Goal: Information Seeking & Learning: Learn about a topic

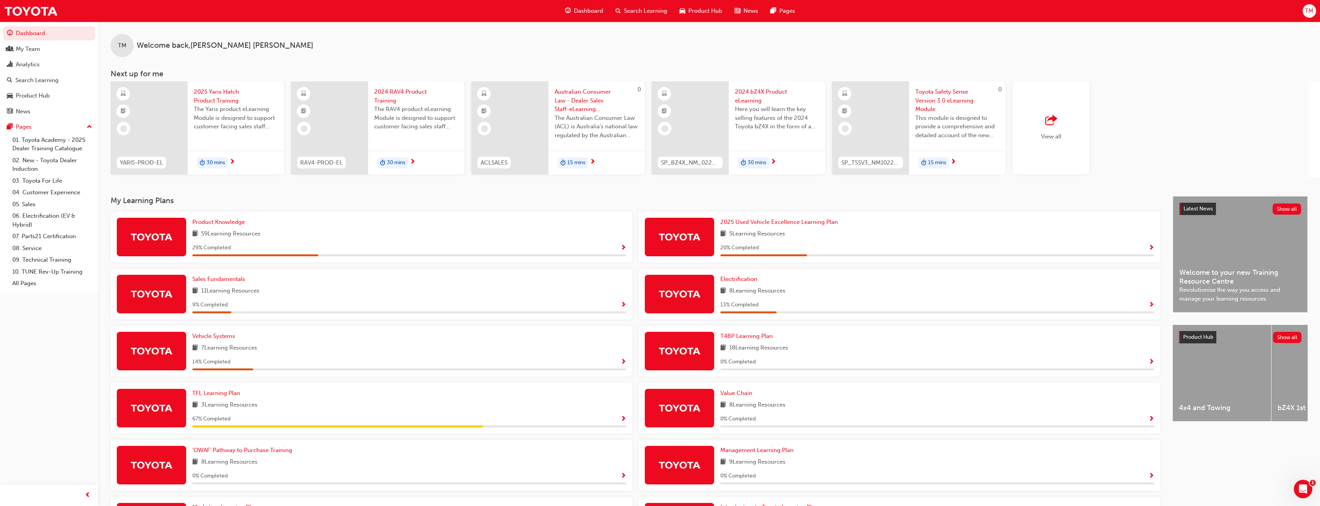
click at [635, 13] on span "Search Learning" at bounding box center [645, 11] width 43 height 9
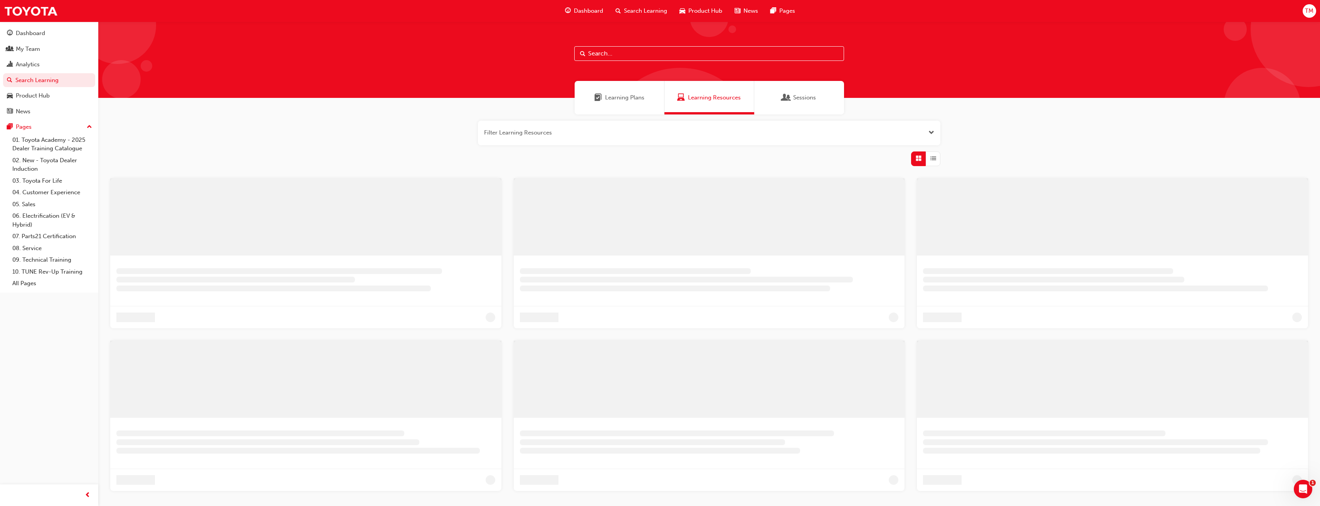
click at [622, 53] on input "text" at bounding box center [709, 53] width 270 height 15
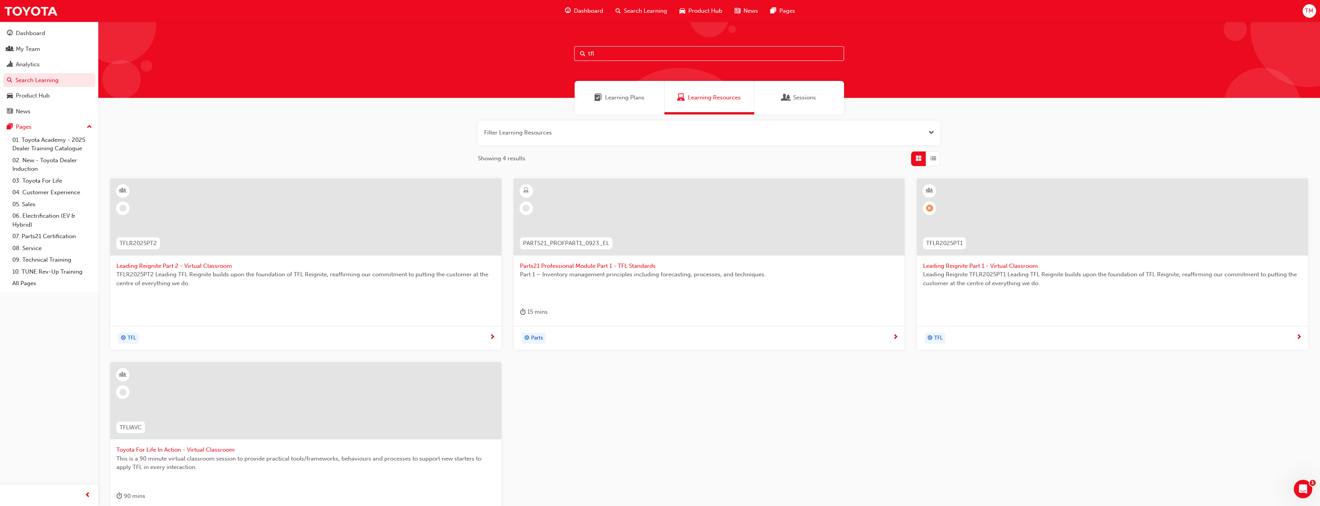
type input "tfl"
click at [985, 267] on span "Leading Reignite Part 1 - Virtual Classroom" at bounding box center [1112, 266] width 379 height 9
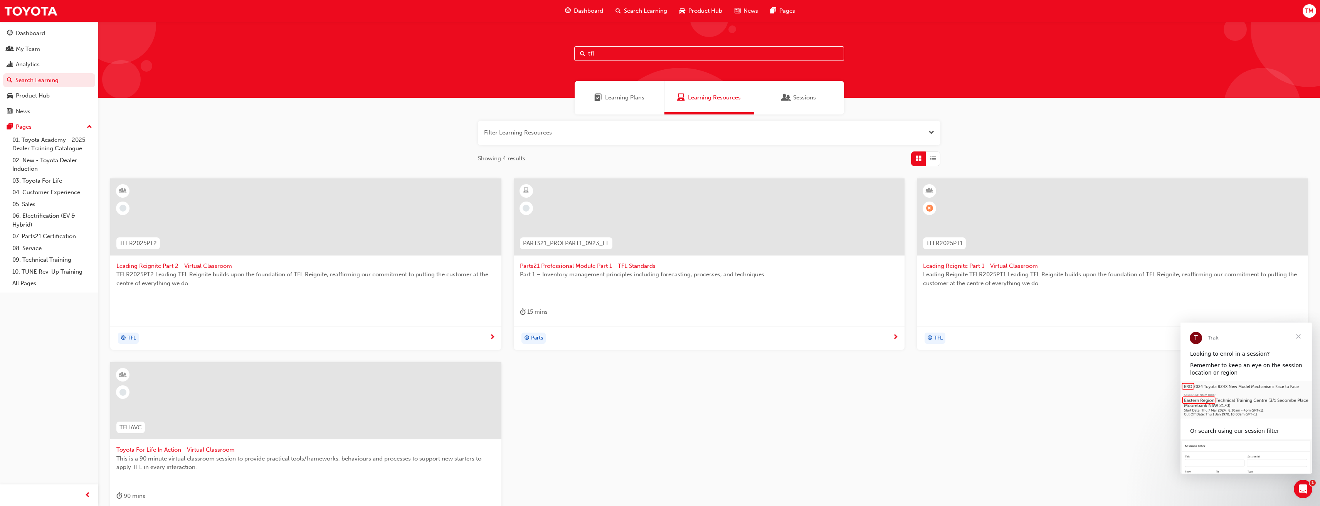
click at [1298, 338] on span "Close" at bounding box center [1299, 337] width 28 height 28
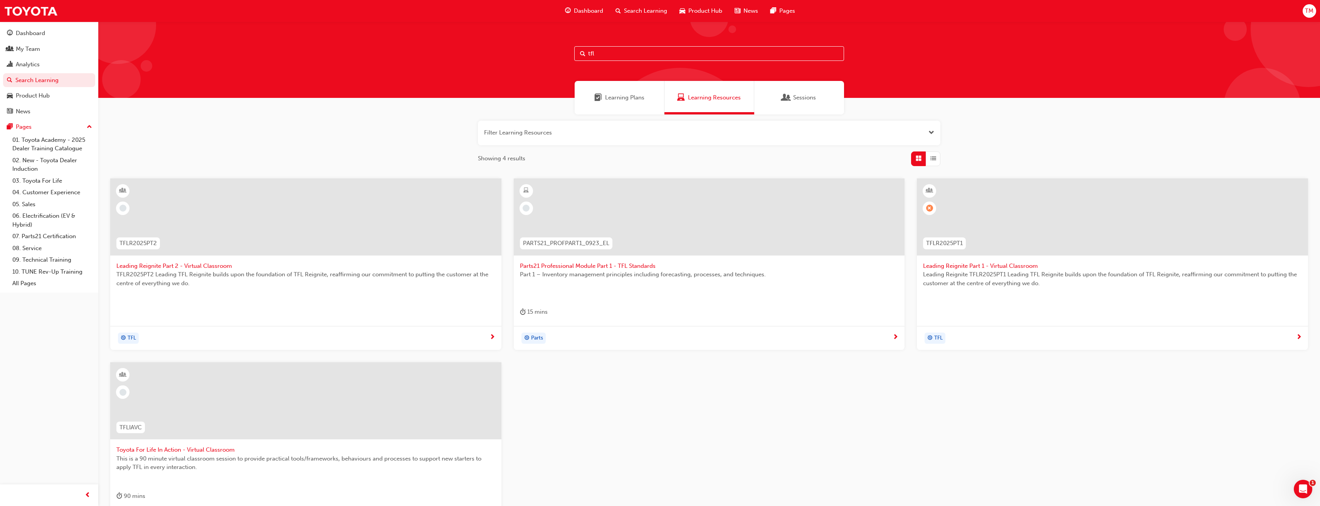
click at [601, 52] on input "tfl" at bounding box center [709, 53] width 270 height 15
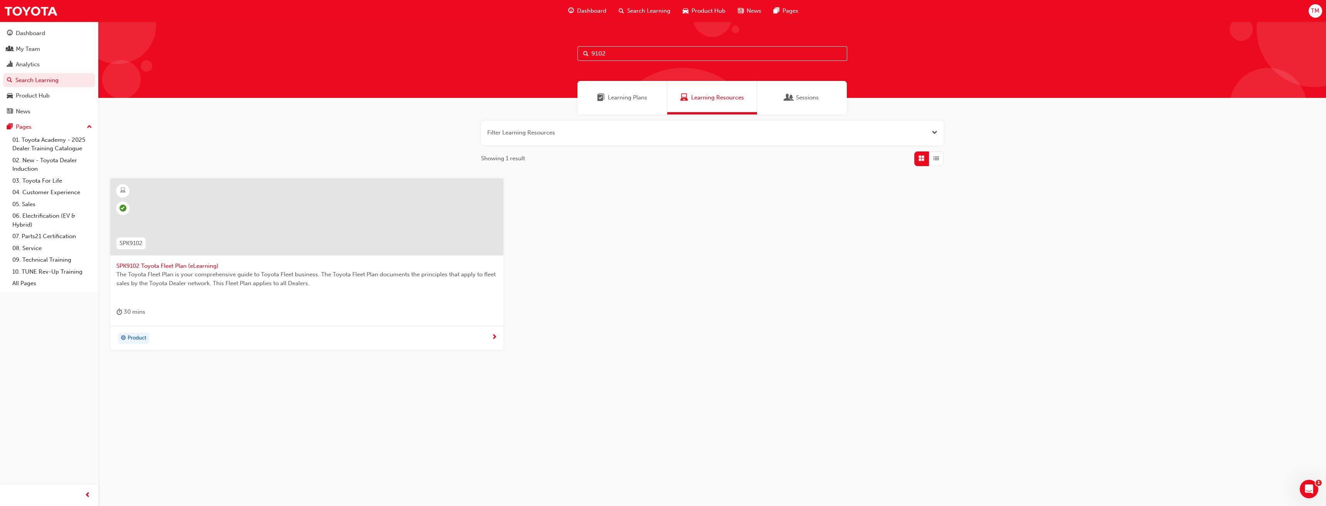
type input "9102"
click at [183, 284] on span "The Toyota Fleet Plan is your comprehensive guide to Toyota Fleet business. The…" at bounding box center [306, 278] width 381 height 17
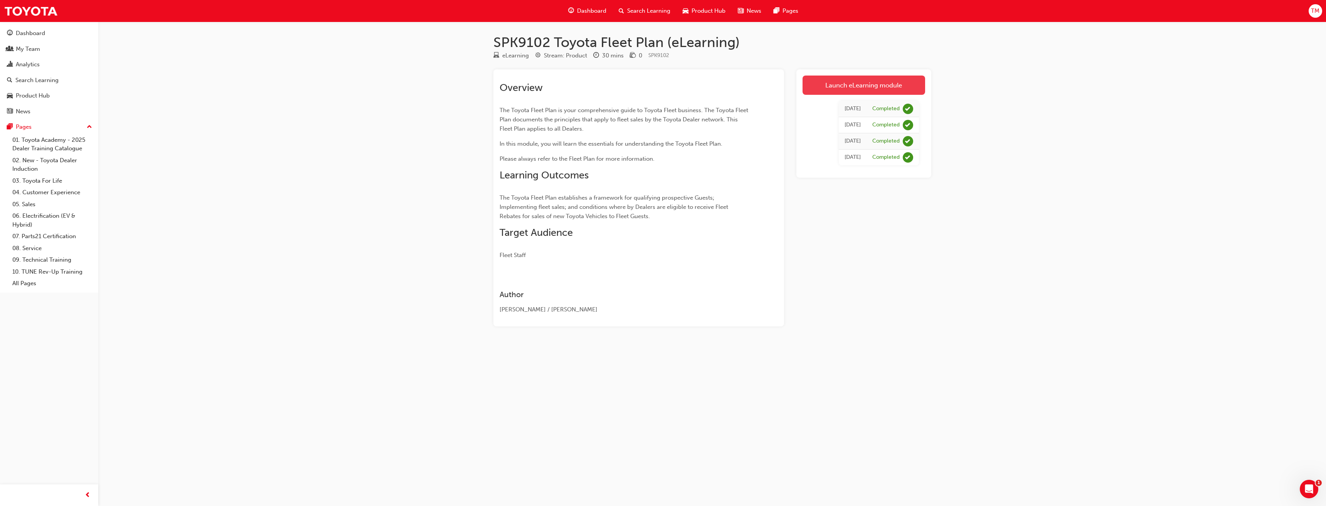
click at [849, 87] on link "Launch eLearning module" at bounding box center [864, 85] width 123 height 19
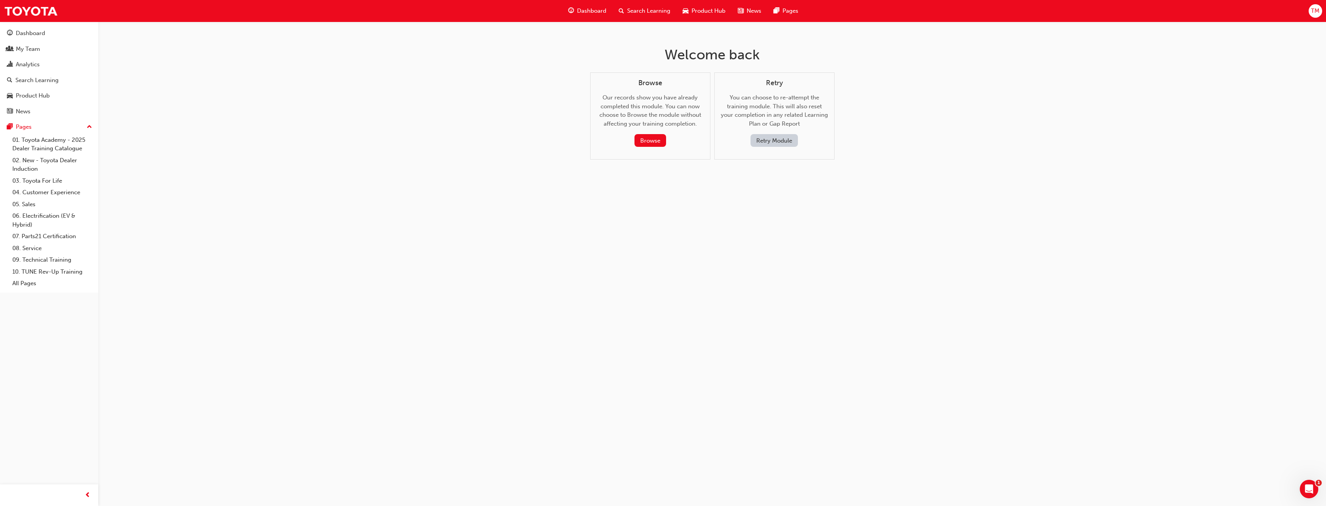
click at [629, 14] on span "Search Learning" at bounding box center [648, 11] width 43 height 9
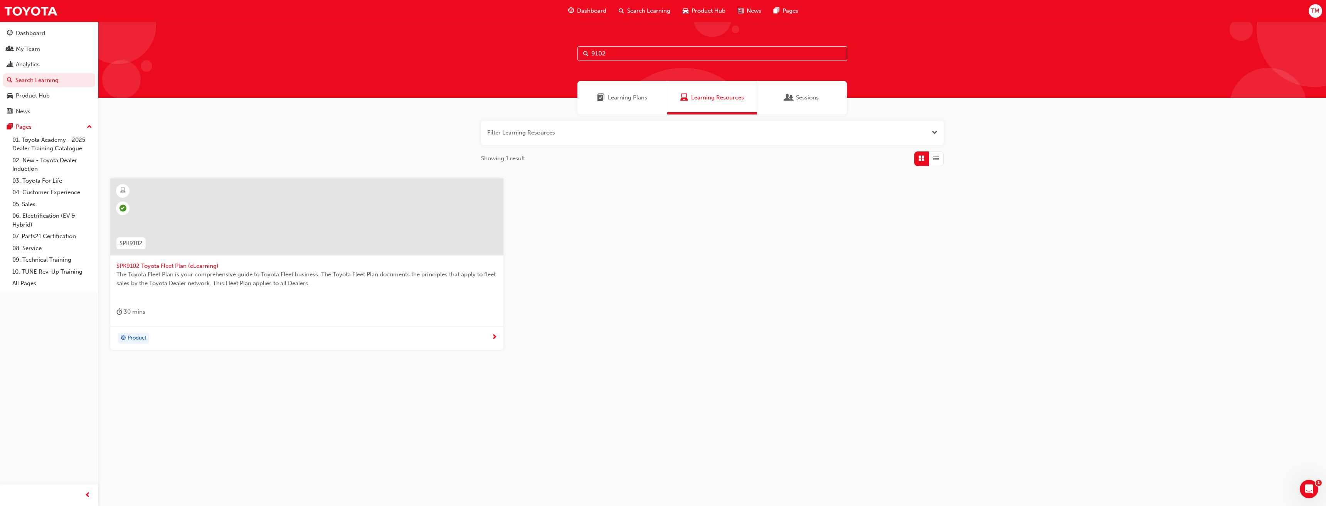
click at [616, 54] on input "9102" at bounding box center [712, 53] width 270 height 15
type input "9103"
click at [200, 276] on span "Toyota Sales Policies is a consolidated set of manuals relating to the sales of…" at bounding box center [306, 278] width 381 height 17
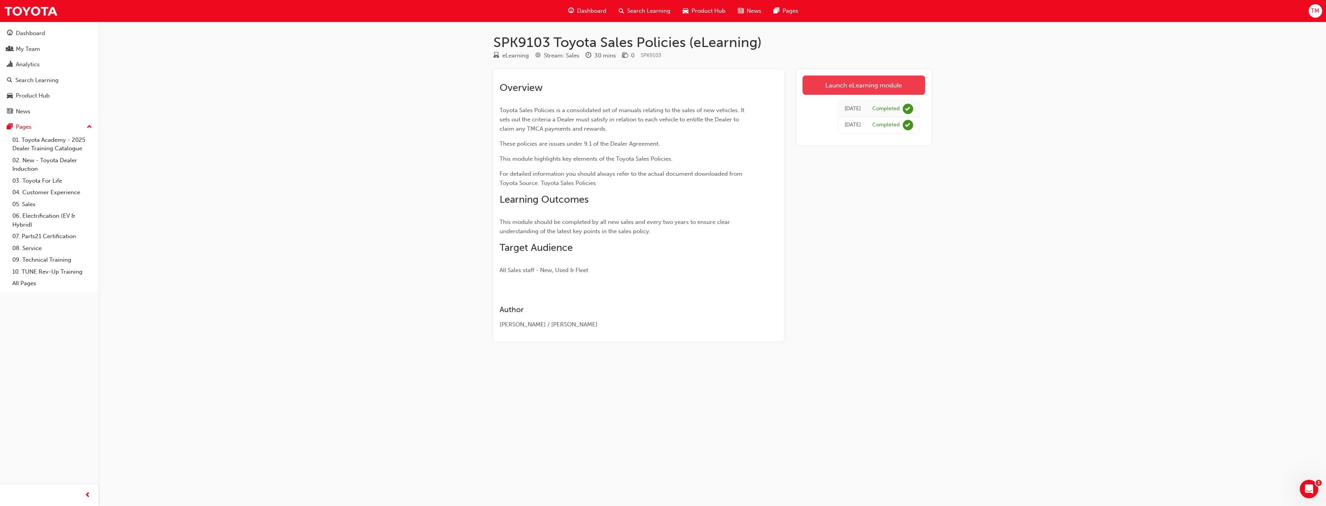
click at [837, 86] on link "Launch eLearning module" at bounding box center [864, 85] width 123 height 19
click at [852, 87] on link "Launch eLearning module" at bounding box center [864, 85] width 123 height 19
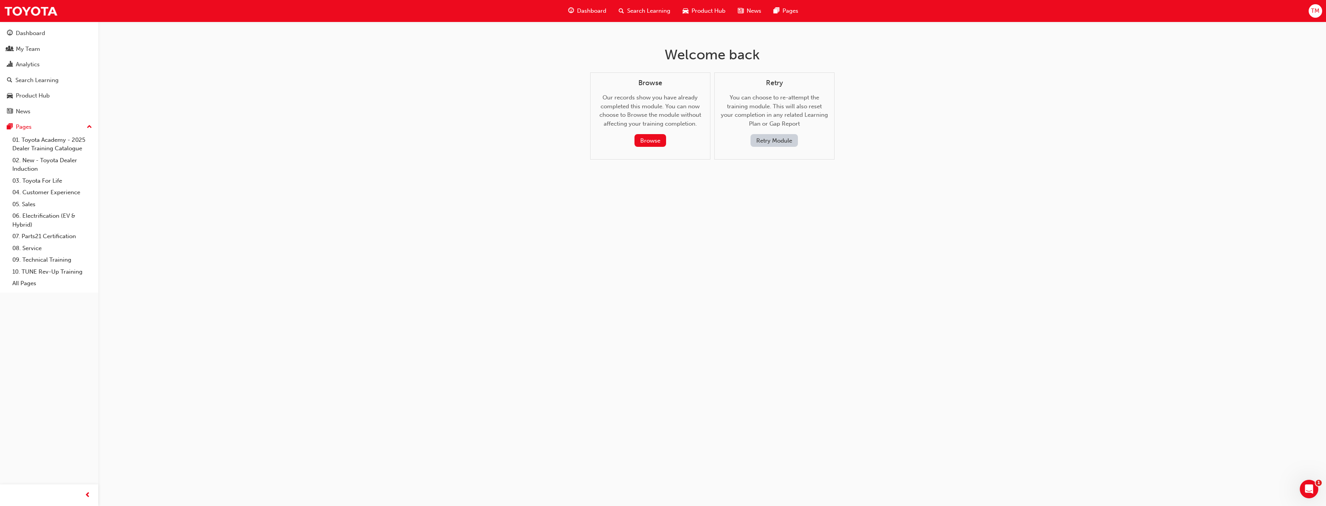
click at [768, 143] on button "Retry Module" at bounding box center [774, 140] width 47 height 13
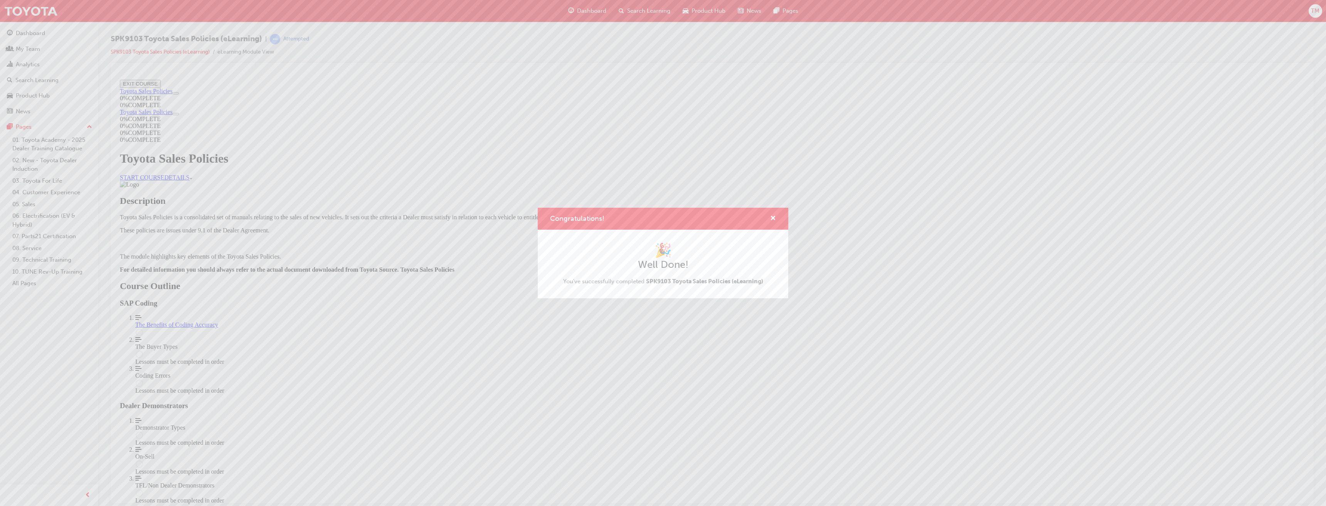
click at [32, 181] on div "Congratulations! 🎉 Well Done! You've successfully completed SPK9103 Toyota Sale…" at bounding box center [663, 253] width 1326 height 506
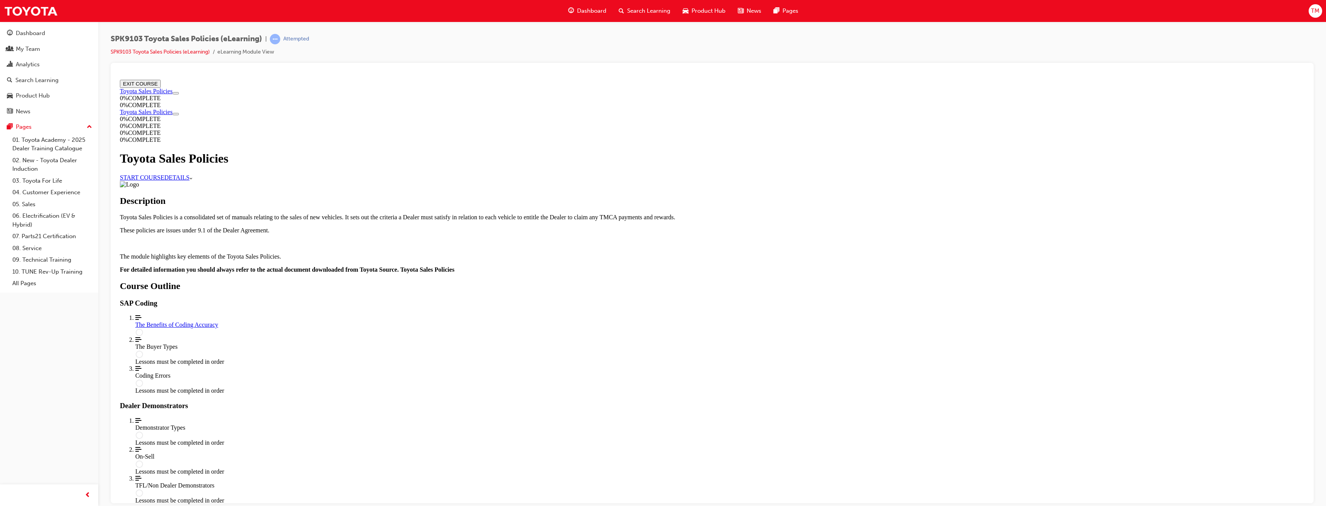
click at [32, 181] on link "03. Toyota For Life" at bounding box center [52, 181] width 86 height 12
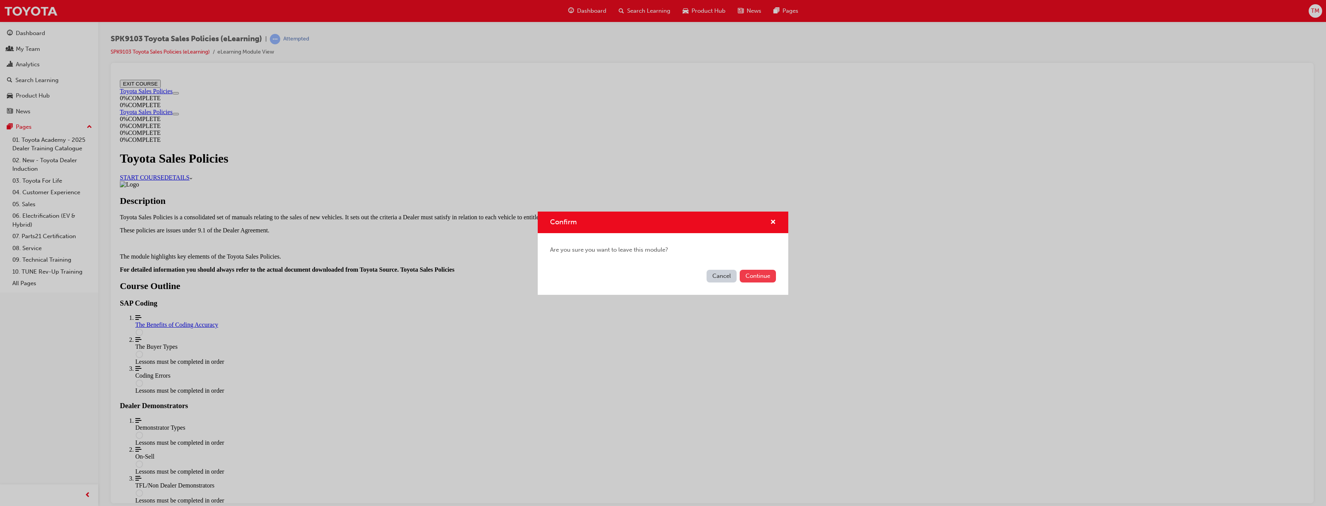
click at [766, 274] on button "Continue" at bounding box center [758, 276] width 36 height 13
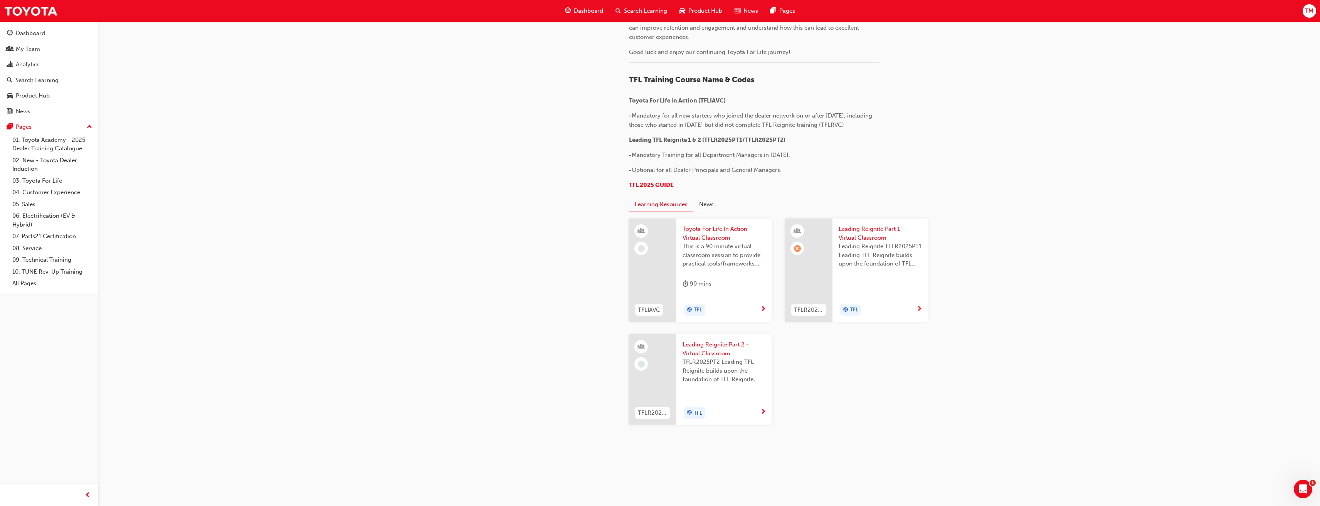
scroll to position [617, 0]
click at [873, 268] on span "Leading Reignite TFLR2025PT1 Leading TFL Reignite builds upon the foundation of…" at bounding box center [881, 255] width 84 height 26
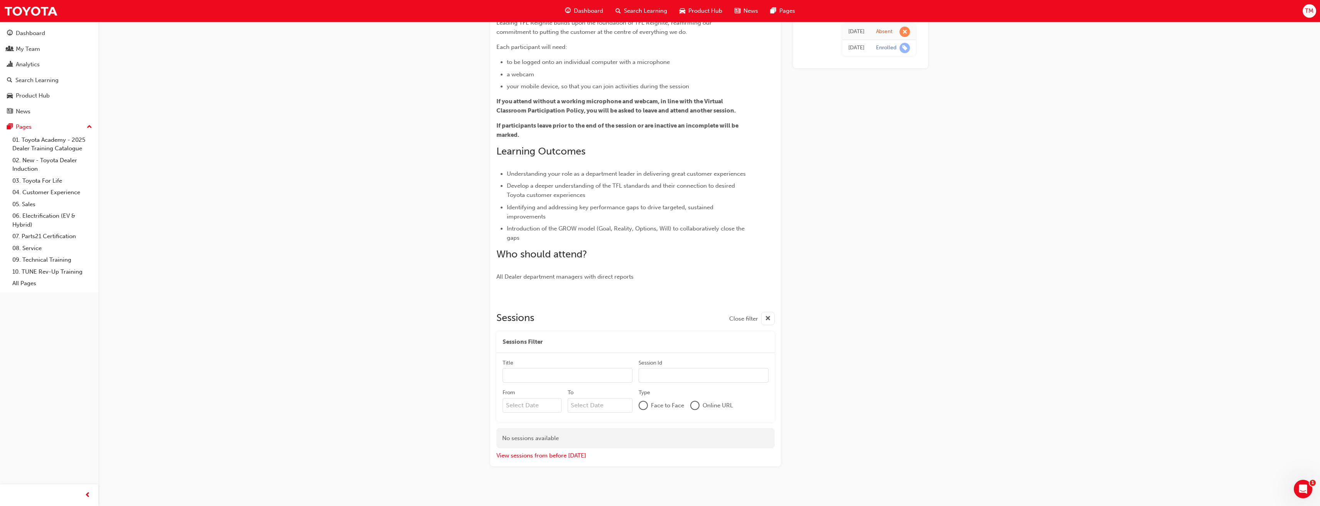
scroll to position [68, 0]
click at [525, 453] on button "View sessions from before [DATE]" at bounding box center [541, 451] width 90 height 9
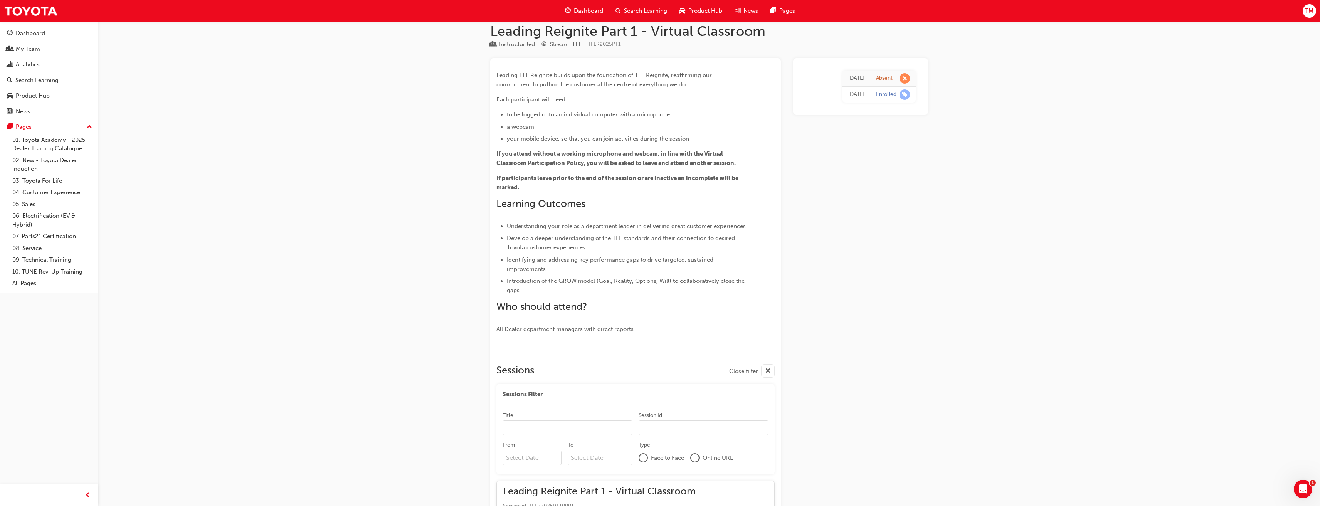
scroll to position [0, 0]
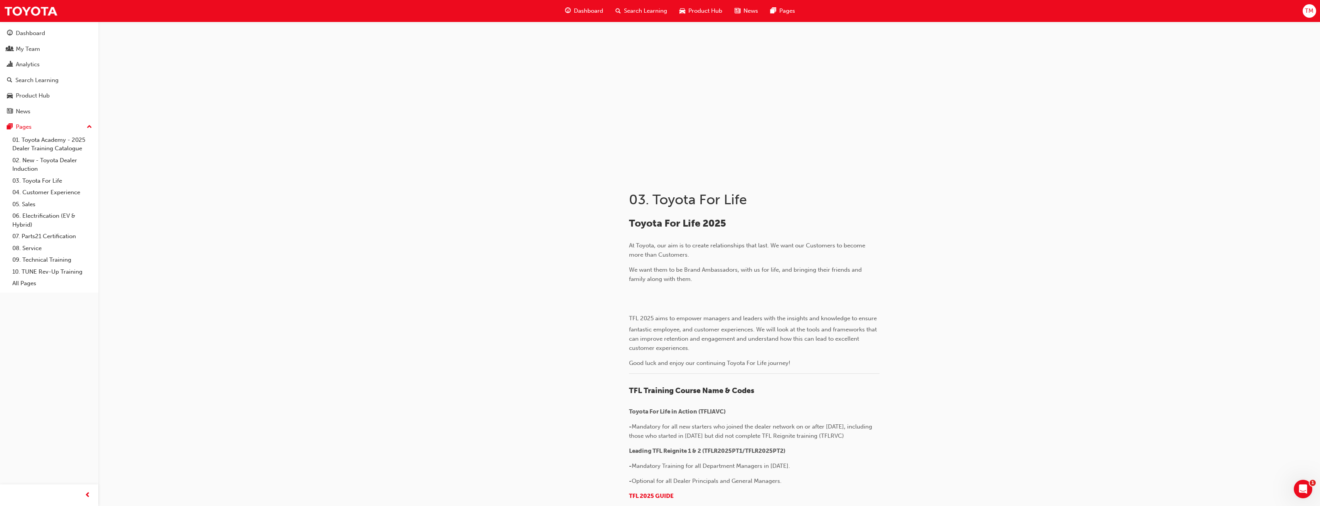
scroll to position [617, 0]
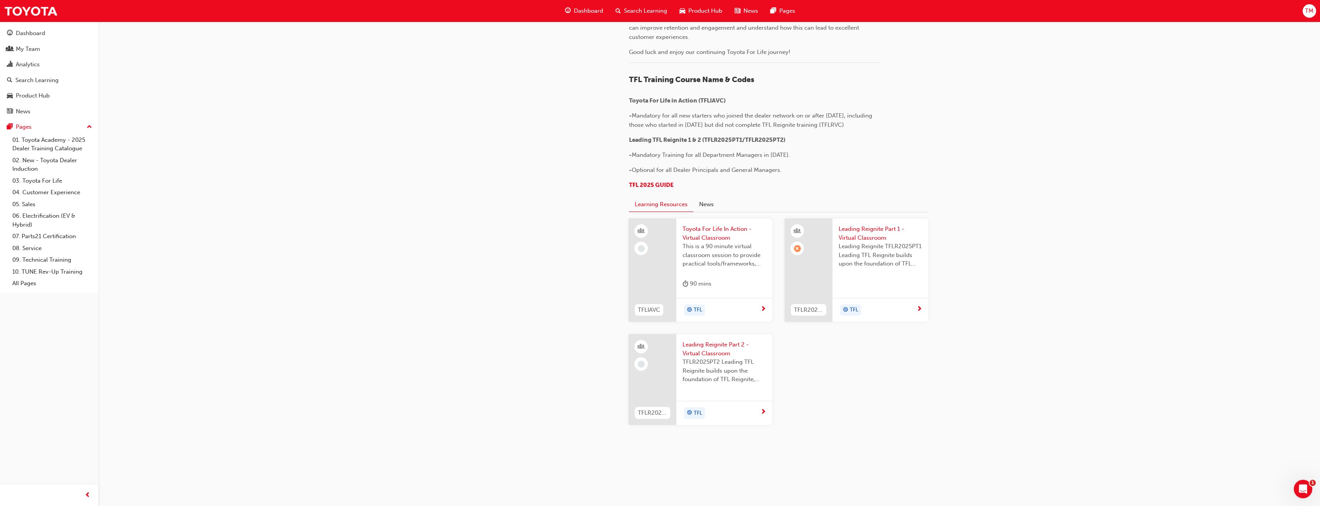
click at [721, 358] on span "Leading Reignite Part 2 - Virtual Classroom" at bounding box center [725, 348] width 84 height 17
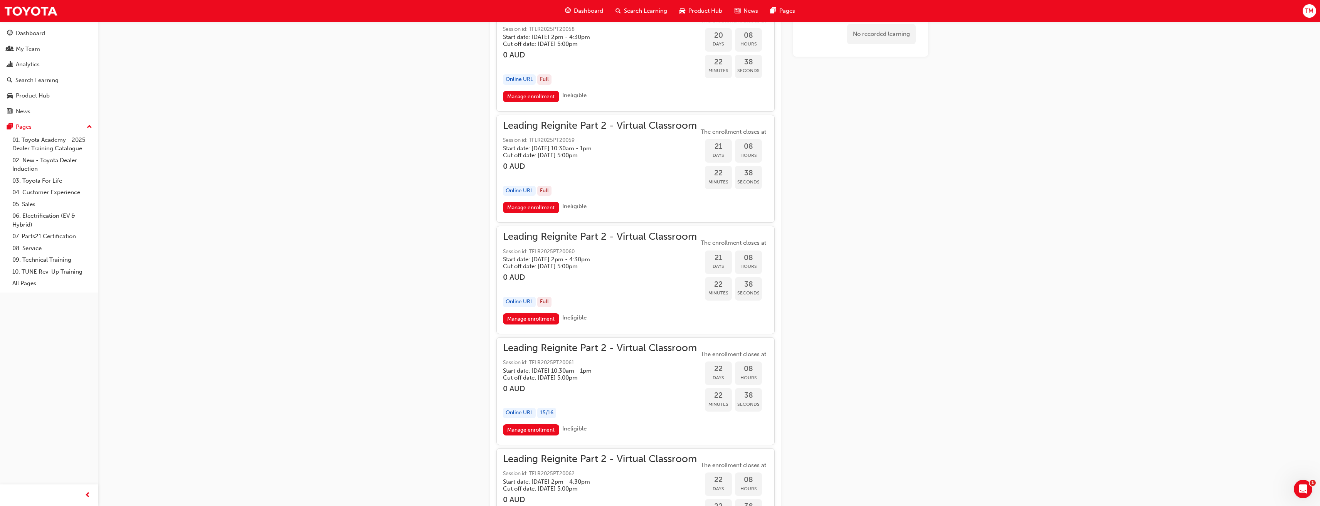
scroll to position [2737, 0]
click at [545, 429] on link "Manage enrollment" at bounding box center [531, 427] width 56 height 11
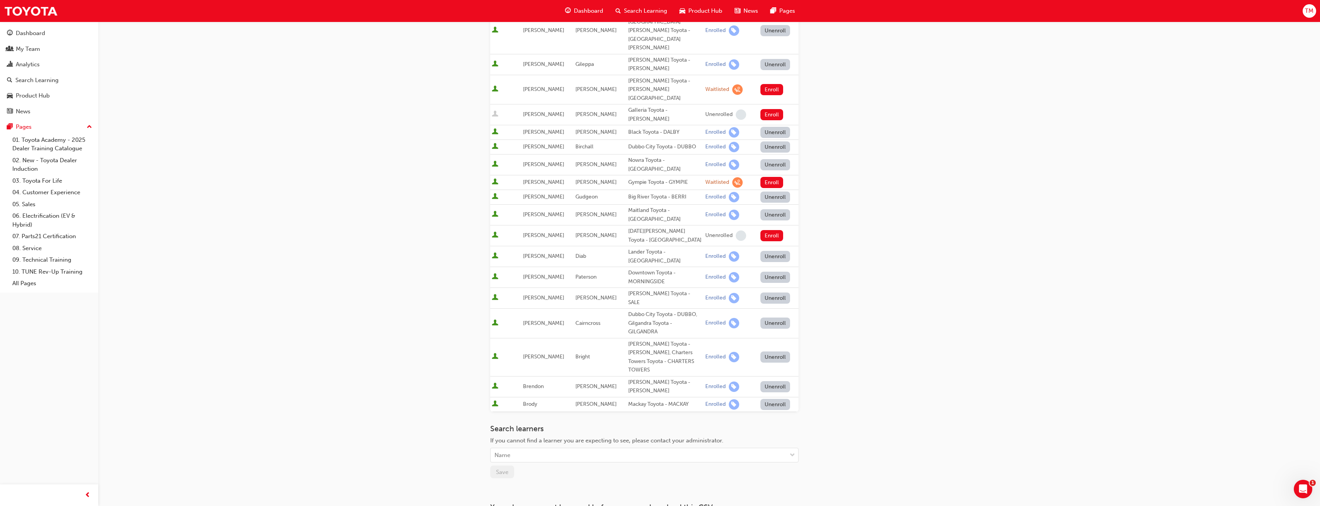
scroll to position [179, 0]
click at [535, 444] on div "Name" at bounding box center [639, 450] width 296 height 13
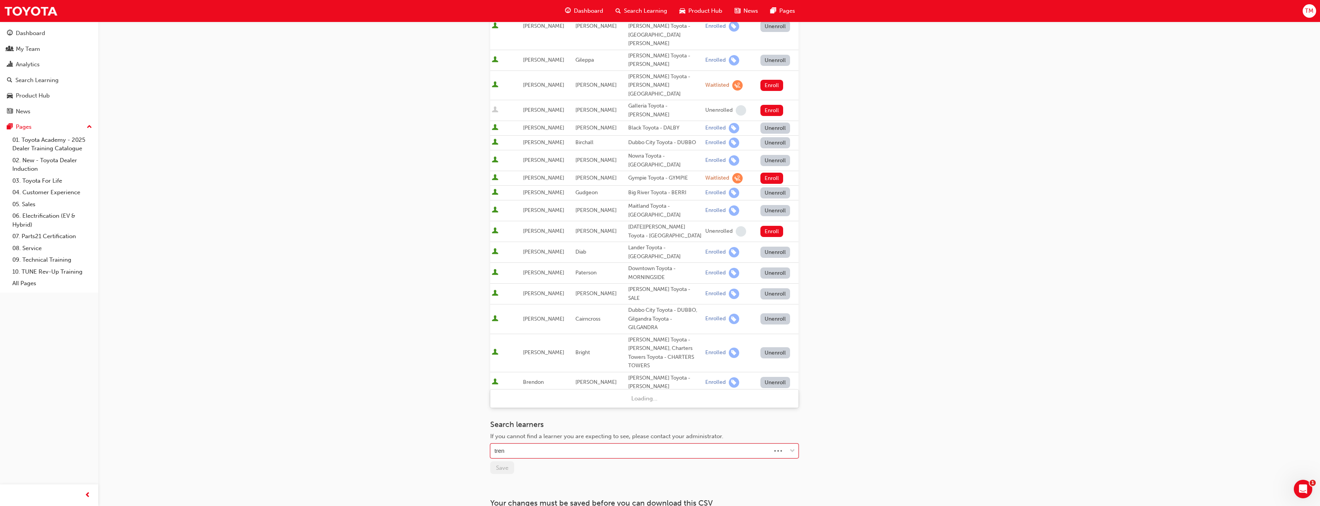
type input "trent"
click at [552, 404] on div "[PERSON_NAME] - Dwyers Toyota - [GEOGRAPHIC_DATA]" at bounding box center [644, 398] width 308 height 15
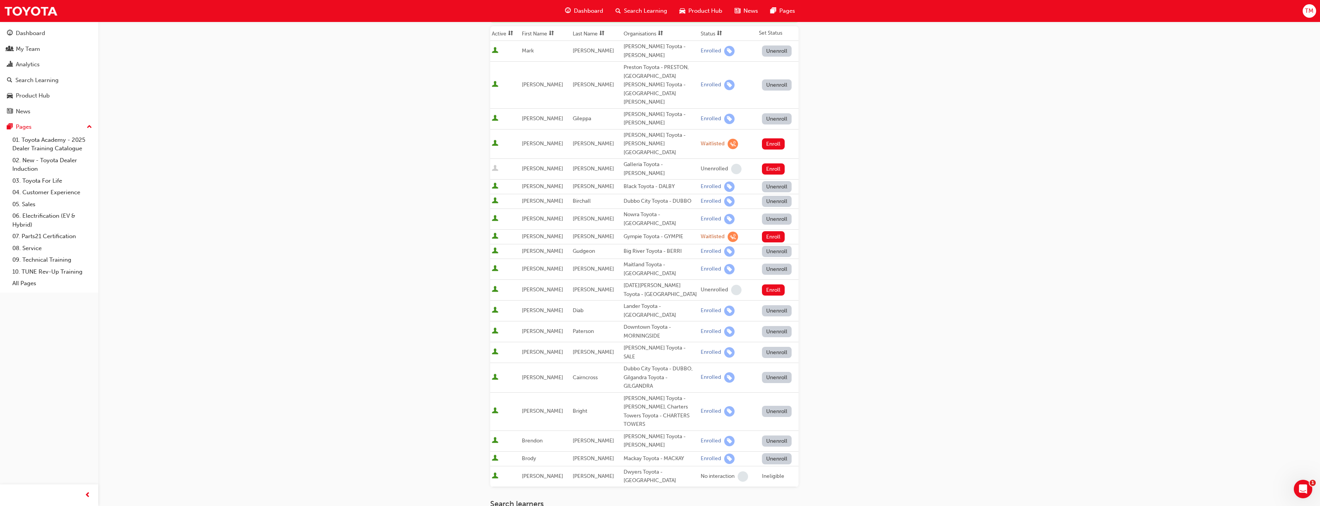
scroll to position [194, 0]
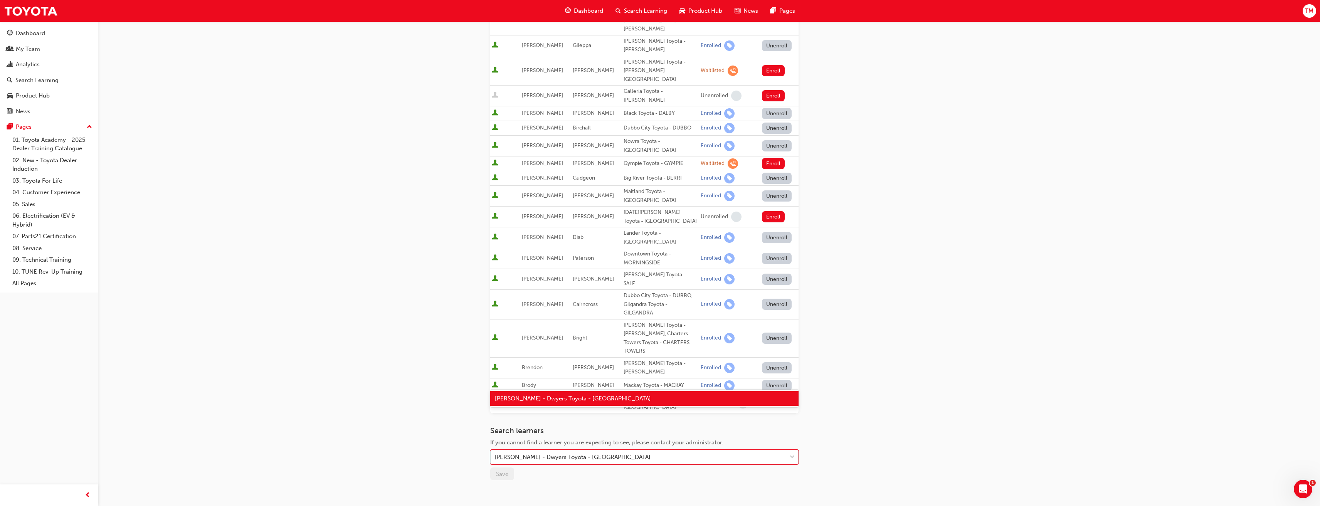
click at [654, 451] on div "[PERSON_NAME] - Dwyers Toyota - [GEOGRAPHIC_DATA]" at bounding box center [639, 457] width 296 height 13
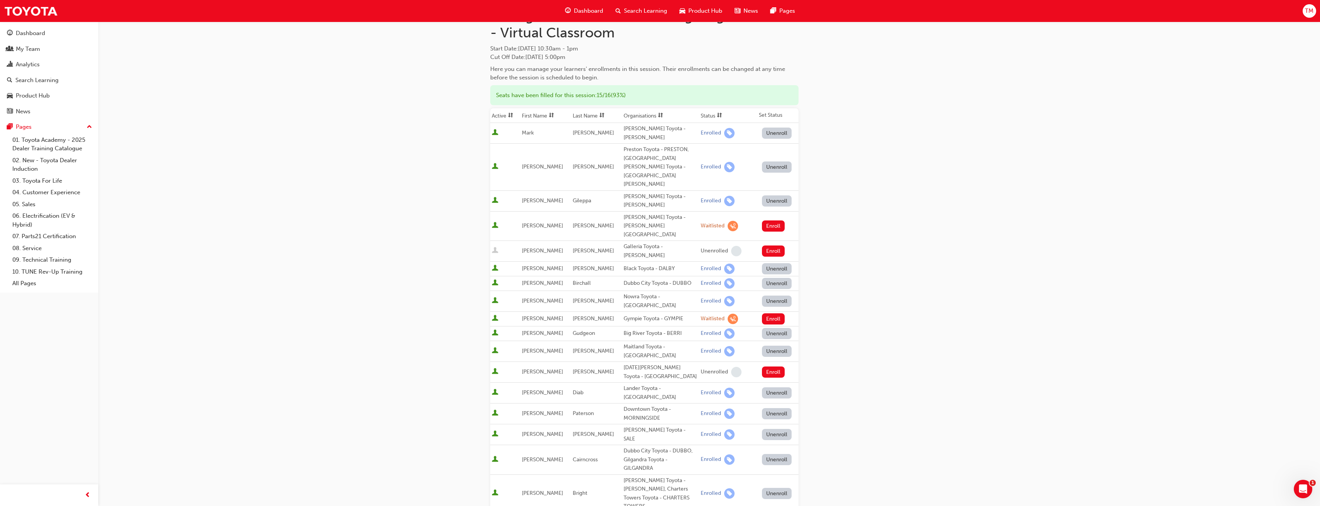
scroll to position [0, 0]
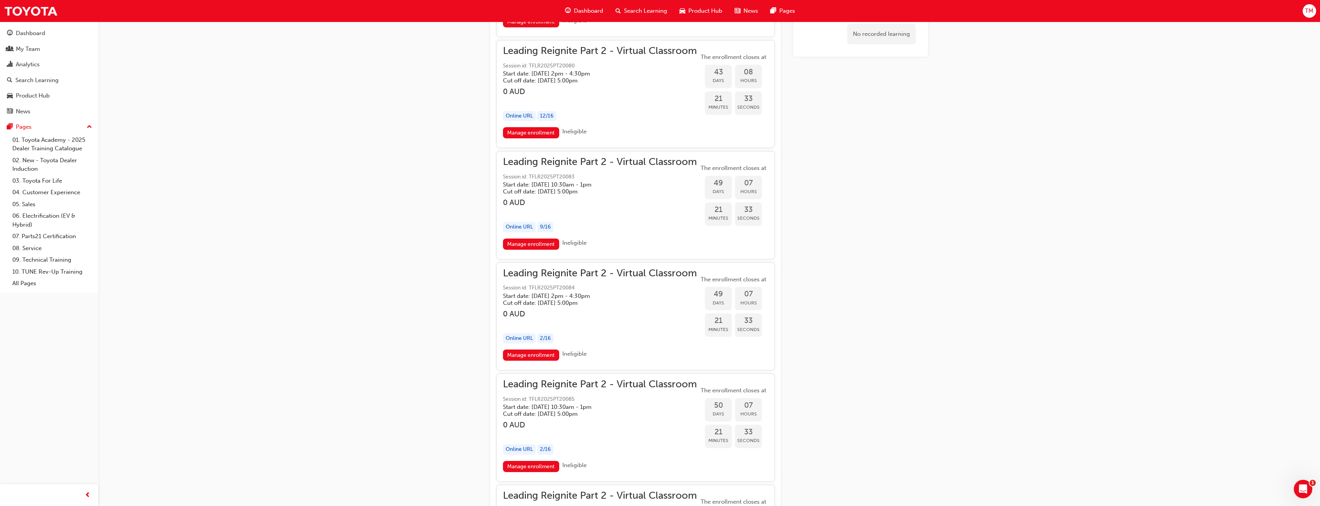
scroll to position [5281, 0]
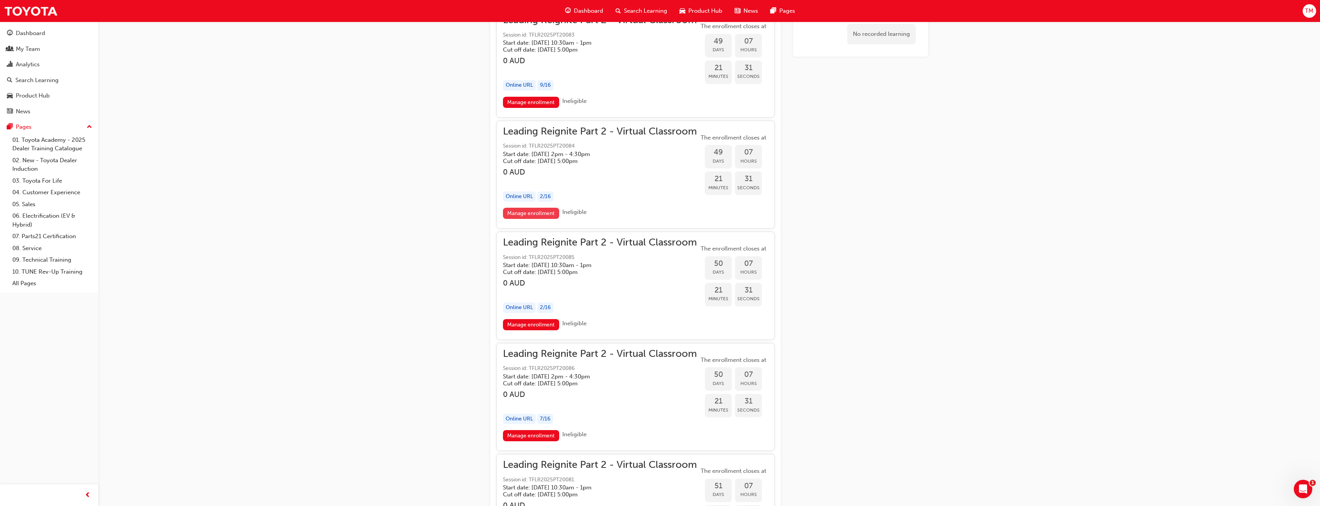
click at [545, 214] on link "Manage enrollment" at bounding box center [531, 213] width 56 height 11
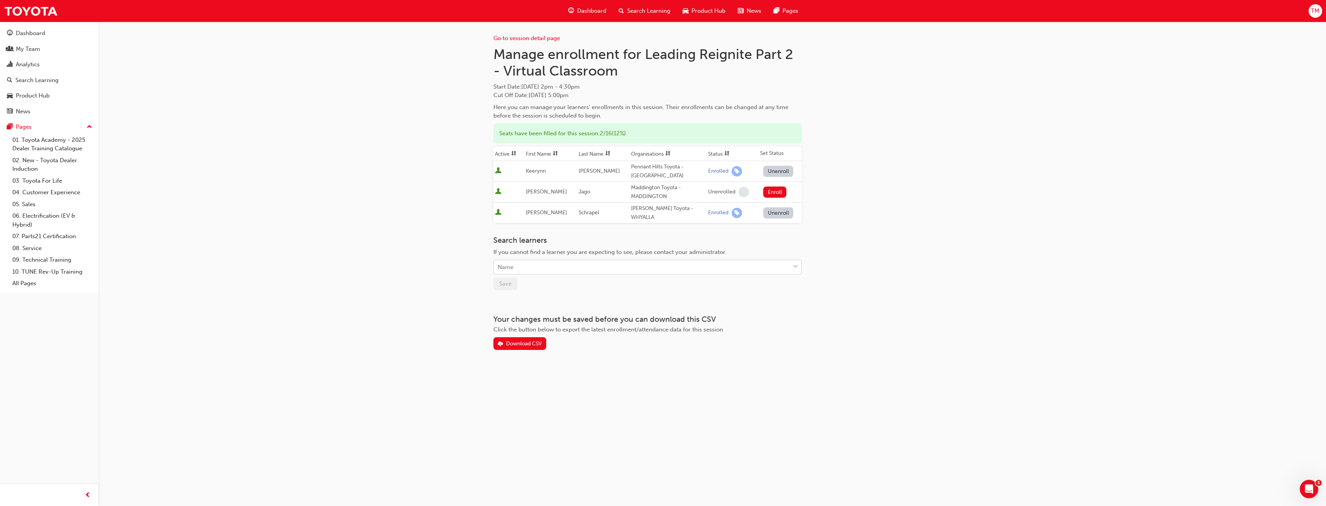
click at [534, 263] on div "Name" at bounding box center [642, 267] width 296 height 13
click at [533, 278] on span "[PERSON_NAME] - Dwyers Toyota - [GEOGRAPHIC_DATA]" at bounding box center [576, 280] width 156 height 7
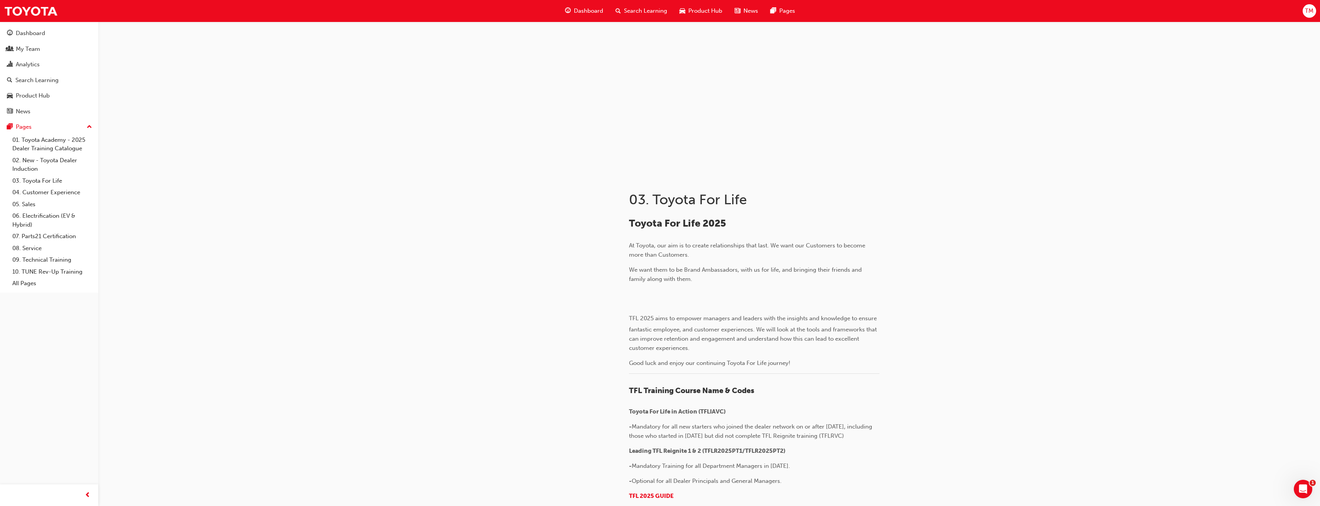
click at [644, 13] on span "Search Learning" at bounding box center [645, 11] width 43 height 9
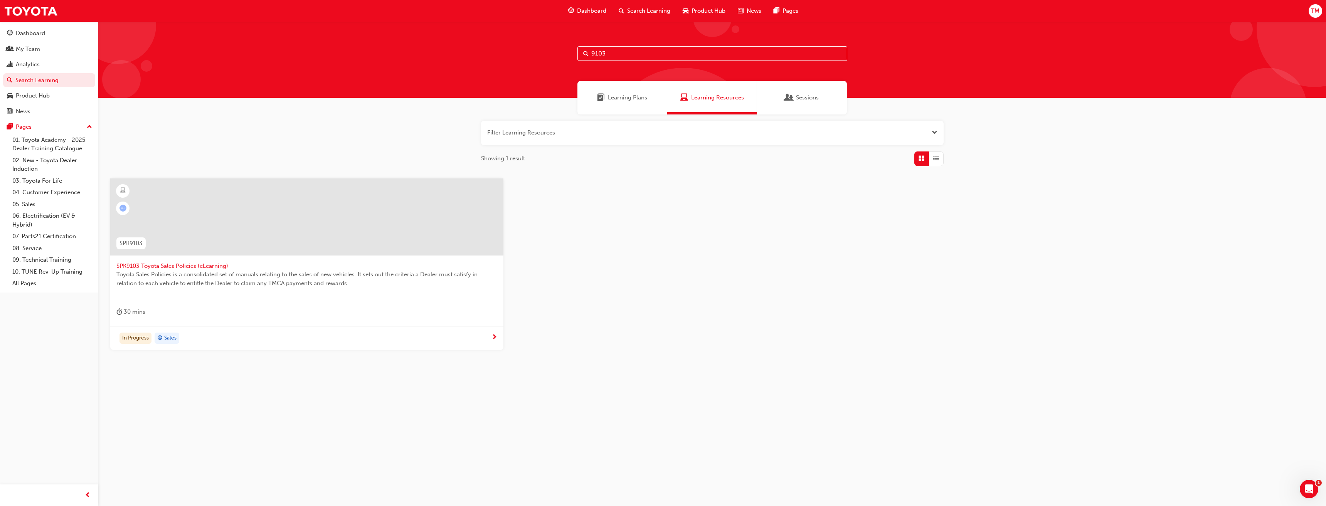
click at [610, 54] on input "9103" at bounding box center [712, 53] width 270 height 15
type input "9102"
click at [162, 289] on div "The Toyota Fleet Plan is your comprehensive guide to Toyota Fleet business. The…" at bounding box center [306, 285] width 381 height 31
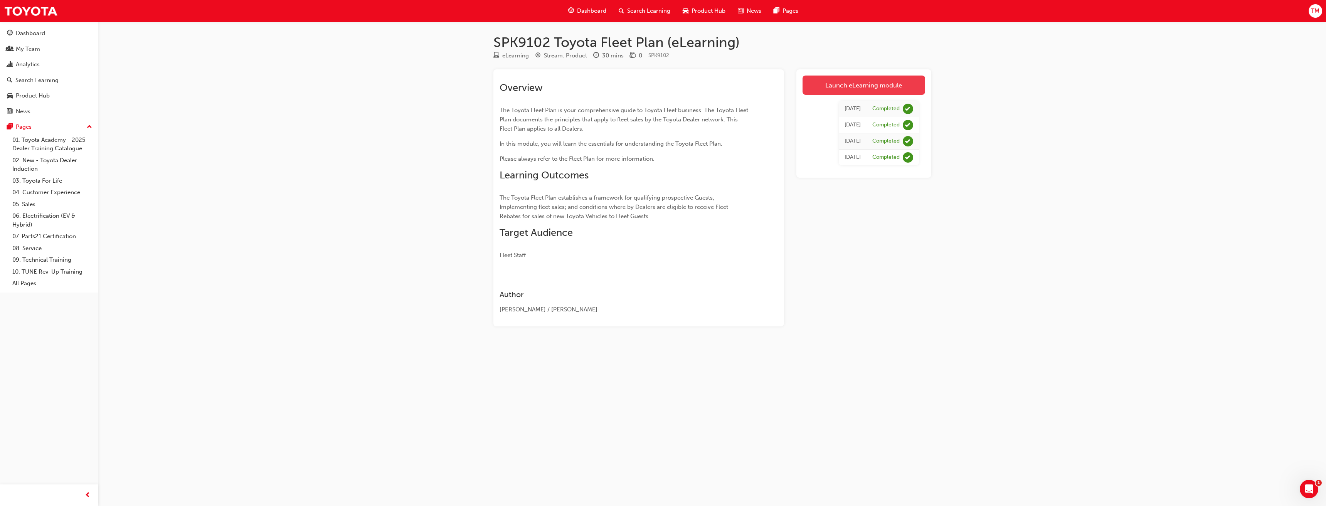
click at [855, 90] on link "Launch eLearning module" at bounding box center [864, 85] width 123 height 19
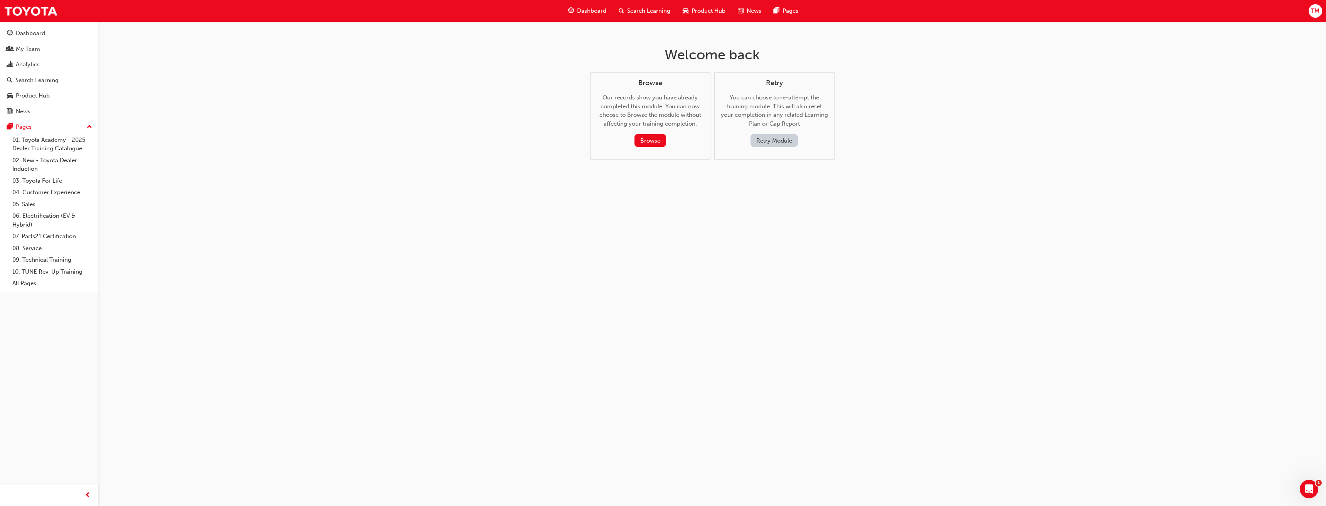
click at [773, 141] on button "Retry Module" at bounding box center [774, 140] width 47 height 13
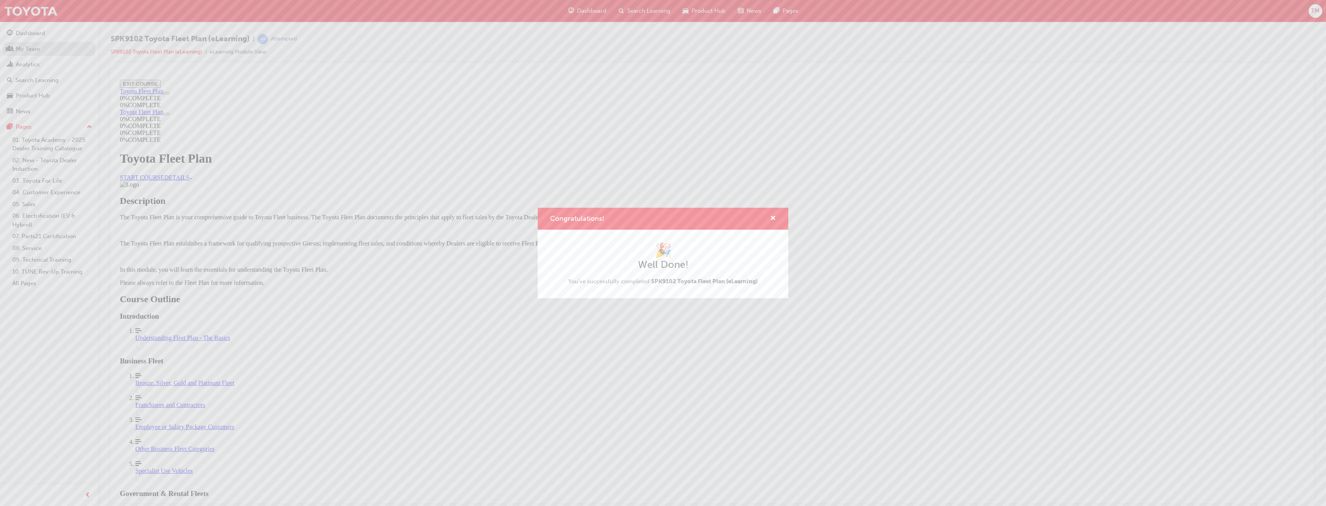
click at [27, 47] on div "Congratulations! 🎉 Well Done! You've successfully completed SPK9102 Toyota Flee…" at bounding box center [663, 253] width 1326 height 506
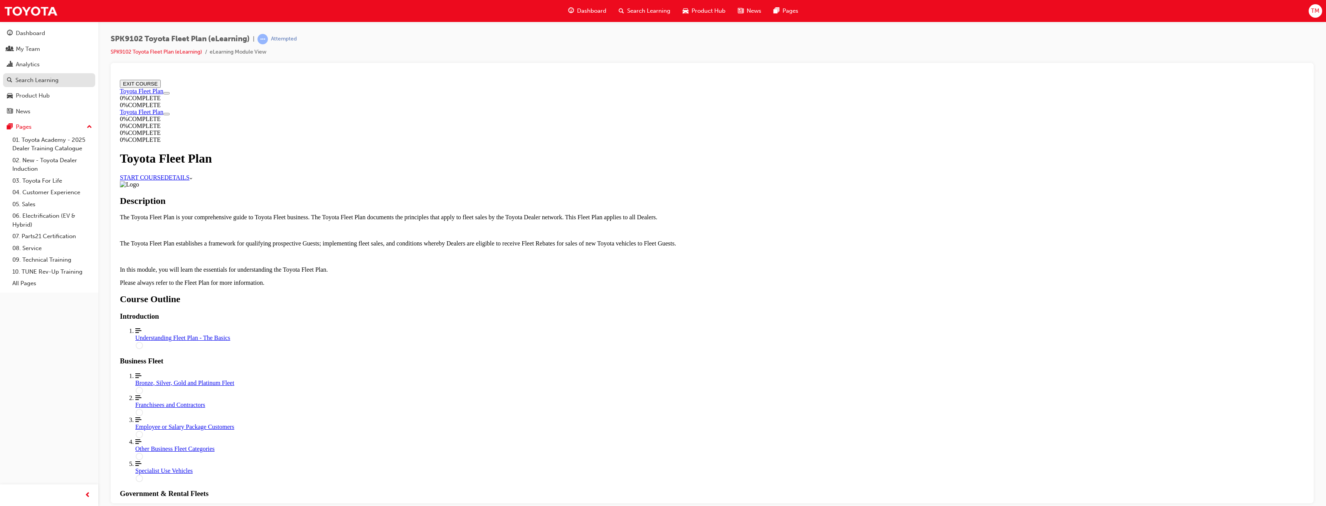
click at [39, 82] on div "Search Learning" at bounding box center [36, 80] width 43 height 9
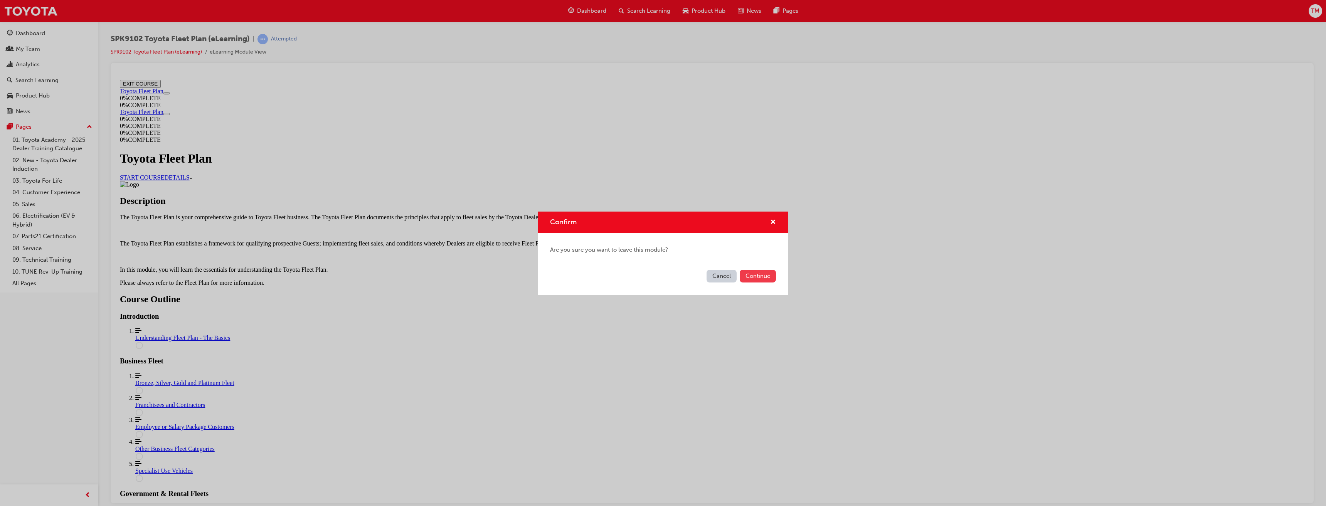
click at [752, 277] on button "Continue" at bounding box center [758, 276] width 36 height 13
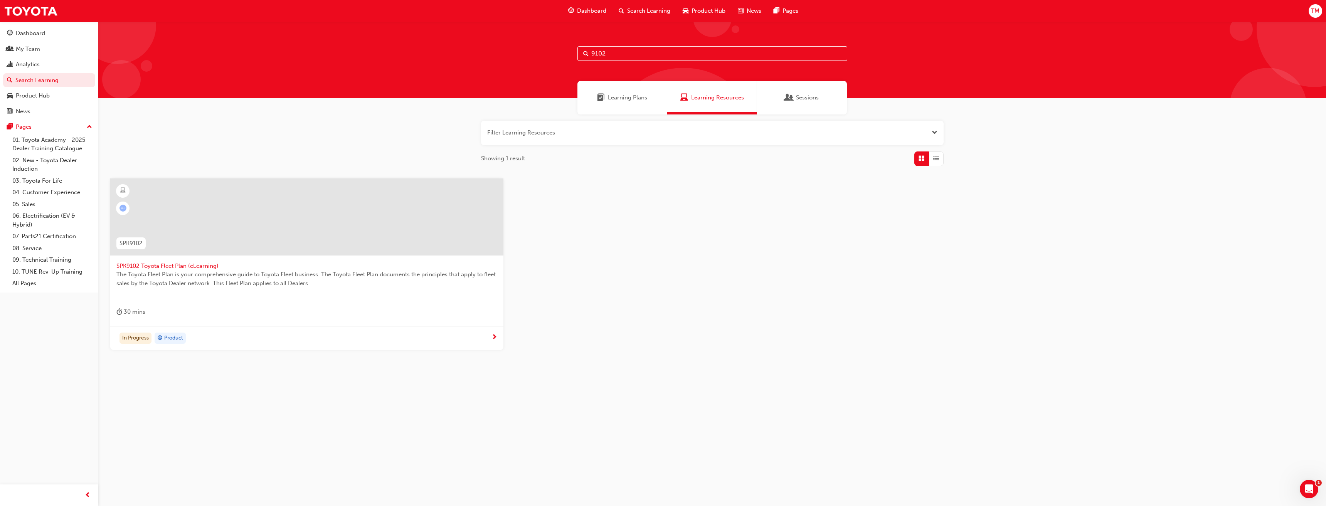
click at [611, 50] on input "9102" at bounding box center [712, 53] width 270 height 15
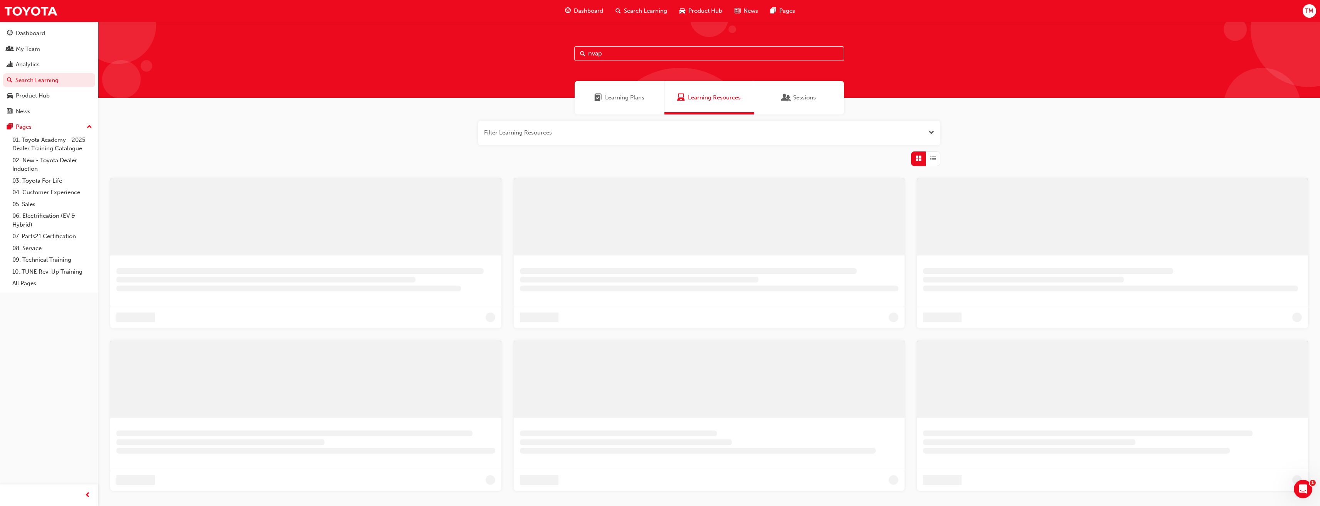
type input "nvap"
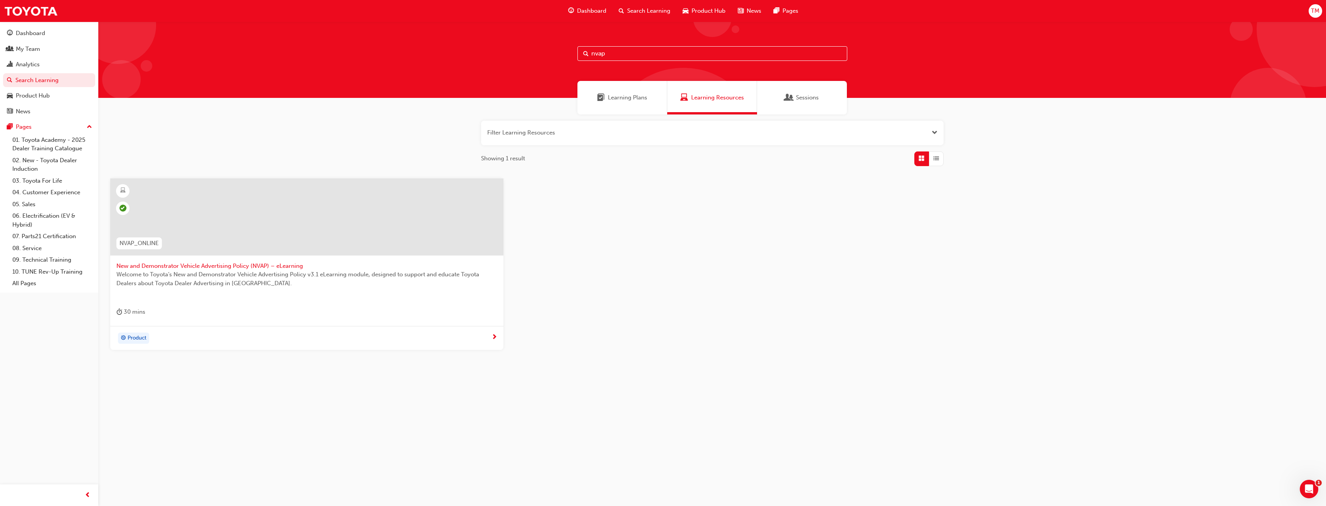
click at [255, 269] on span "New and Demonstrator Vehicle Advertising Policy (NVAP) – eLearning" at bounding box center [306, 266] width 381 height 9
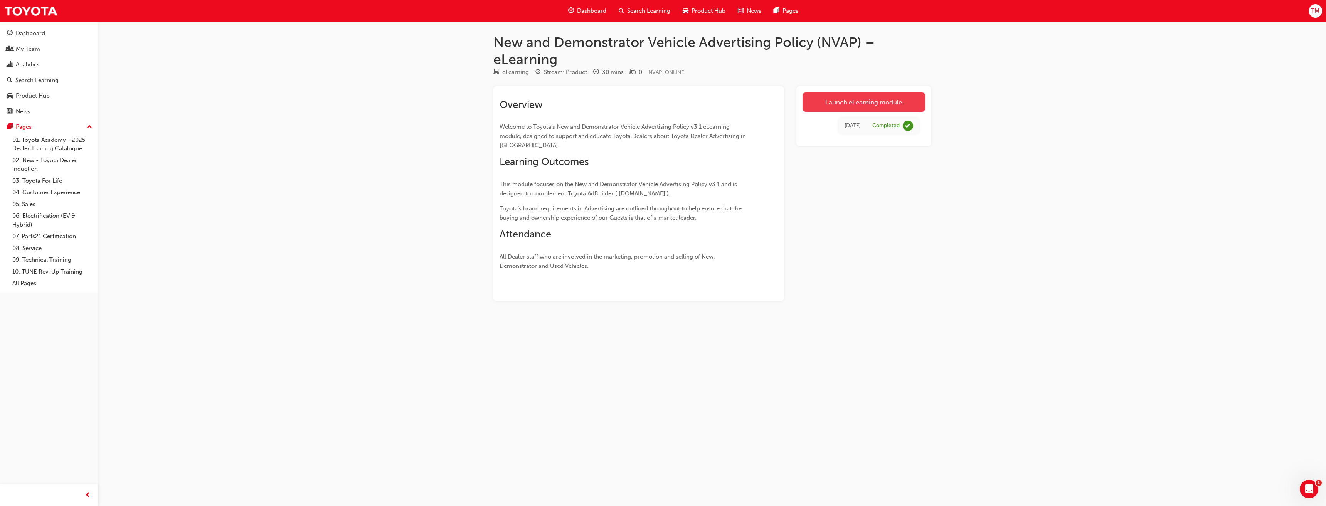
click at [874, 103] on link "Launch eLearning module" at bounding box center [864, 102] width 123 height 19
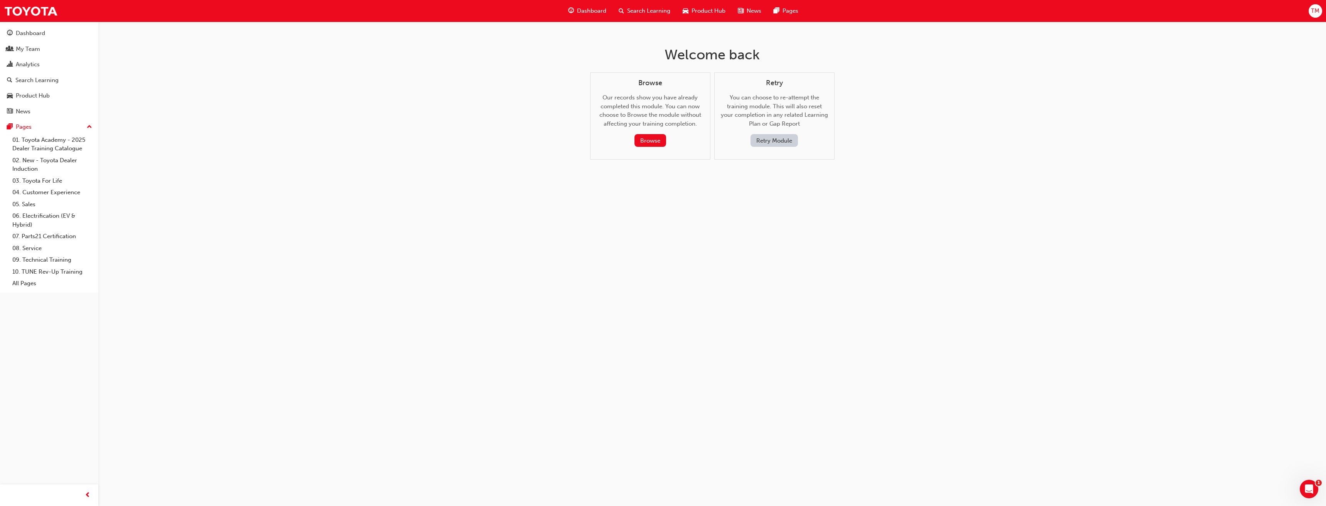
click at [774, 139] on button "Retry Module" at bounding box center [774, 140] width 47 height 13
